Goal: Information Seeking & Learning: Find specific fact

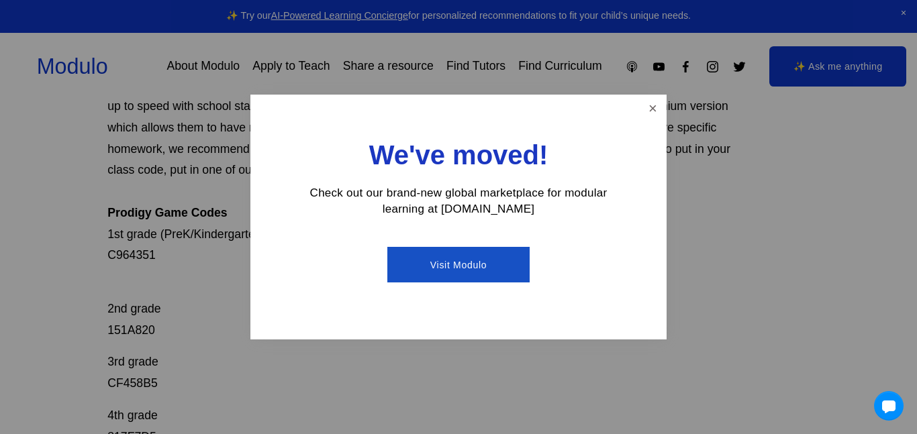
scroll to position [146, 0]
click at [649, 113] on link "Close" at bounding box center [653, 109] width 24 height 24
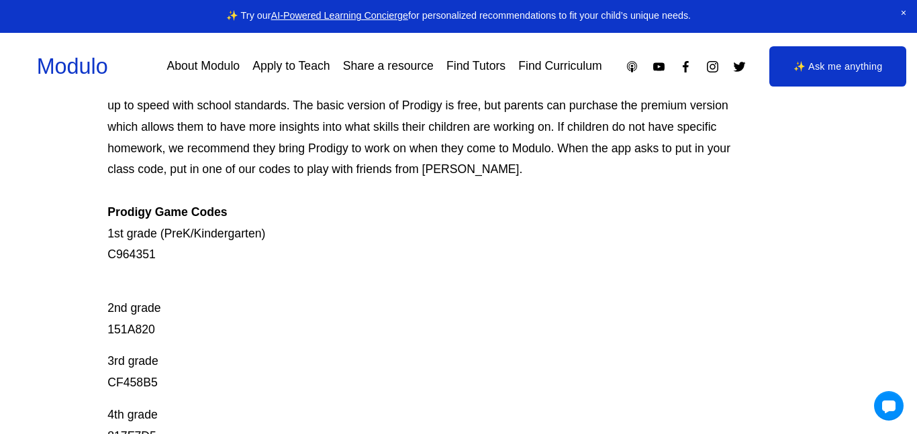
click at [134, 332] on p "2nd grade 151A820" at bounding box center [422, 309] width 631 height 64
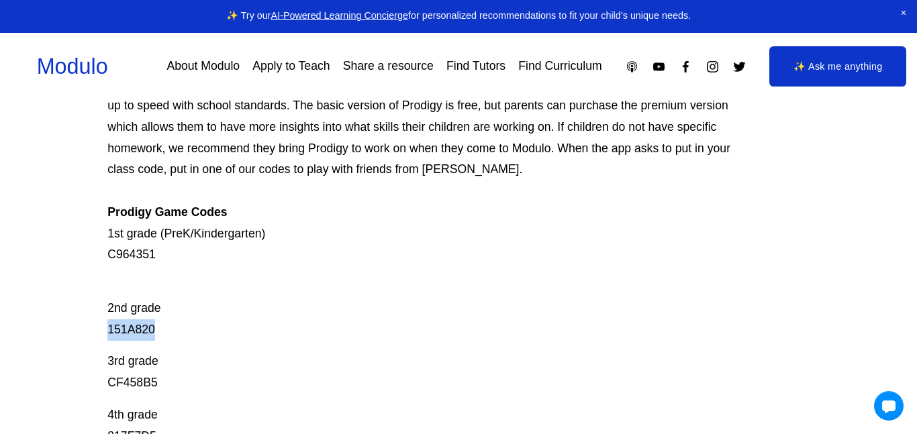
click at [134, 332] on p "2nd grade 151A820" at bounding box center [422, 309] width 631 height 64
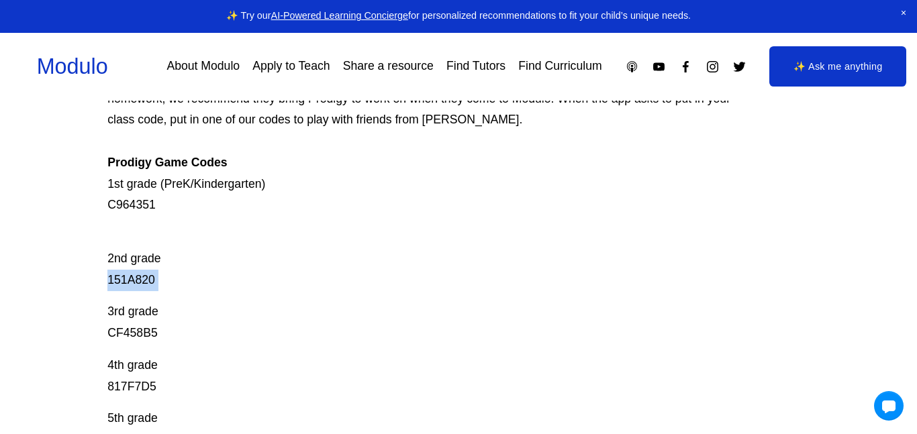
scroll to position [200, 0]
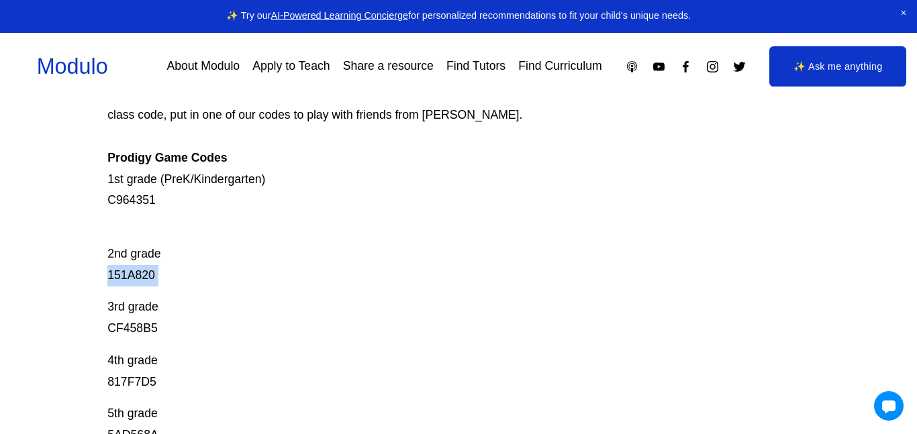
click at [247, 318] on p "3rd grade CF458B5" at bounding box center [422, 318] width 631 height 43
